Goal: Information Seeking & Learning: Learn about a topic

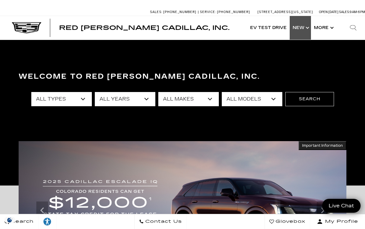
click at [310, 26] on link "Show New" at bounding box center [300, 28] width 21 height 24
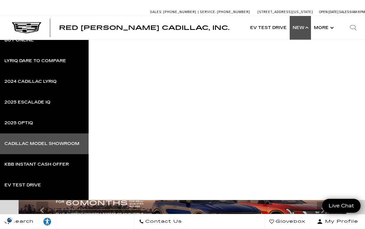
scroll to position [132, 0]
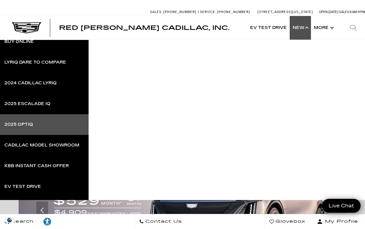
click at [36, 121] on link "2025 OPTIQ" at bounding box center [44, 124] width 89 height 21
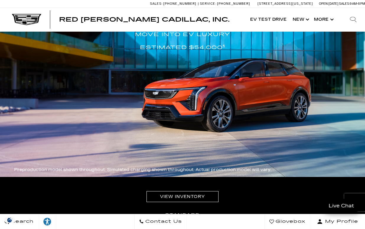
scroll to position [144, 0]
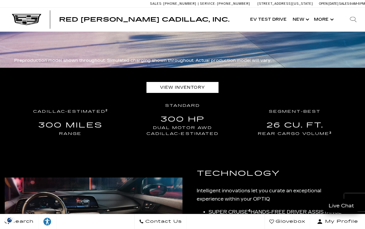
click at [187, 82] on link "View Inventory" at bounding box center [183, 87] width 72 height 11
